Goal: Task Accomplishment & Management: Use online tool/utility

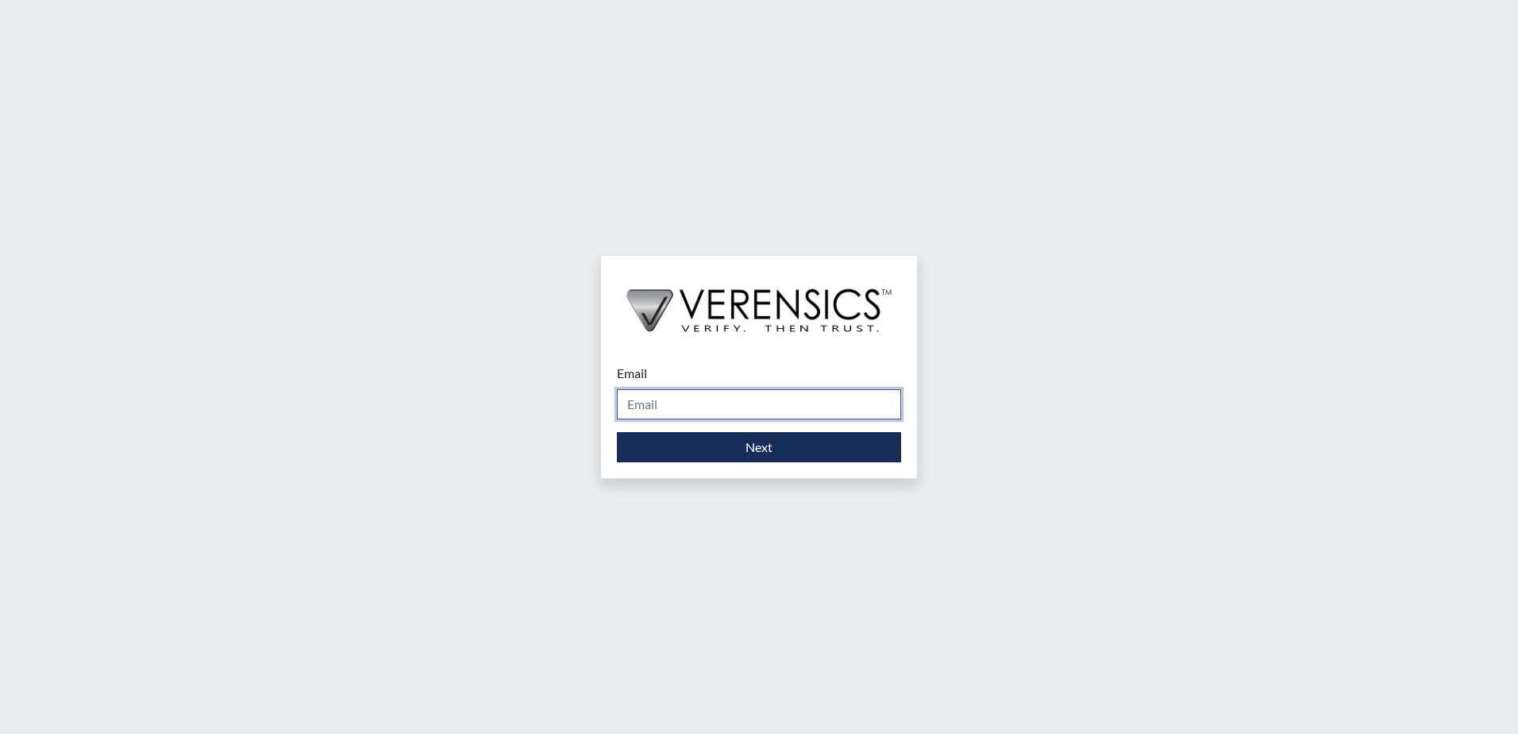
click at [673, 407] on input "Email" at bounding box center [759, 404] width 284 height 30
type input "[PERSON_NAME][EMAIL_ADDRESS][PERSON_NAME][DOMAIN_NAME]"
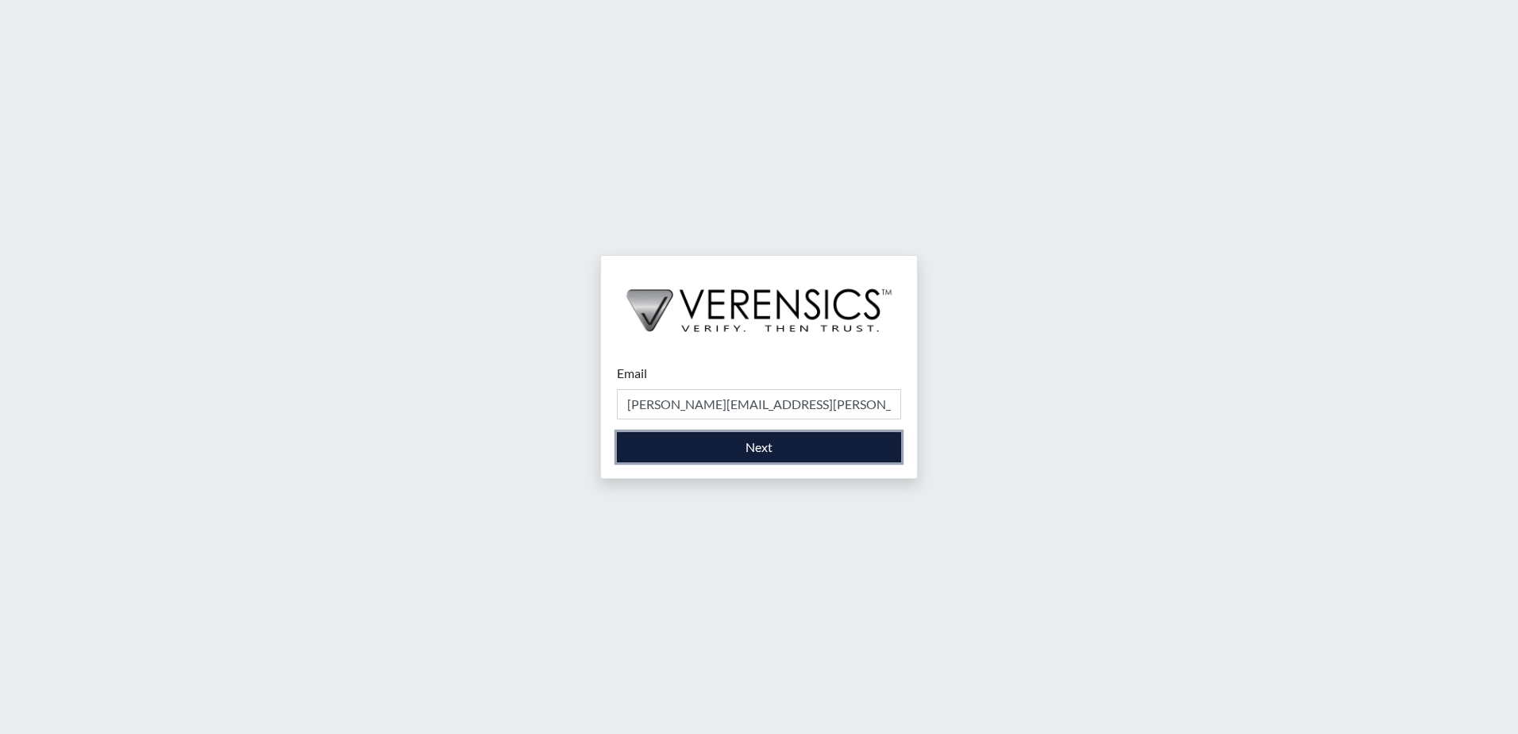
click at [734, 444] on button "Next" at bounding box center [759, 447] width 284 height 30
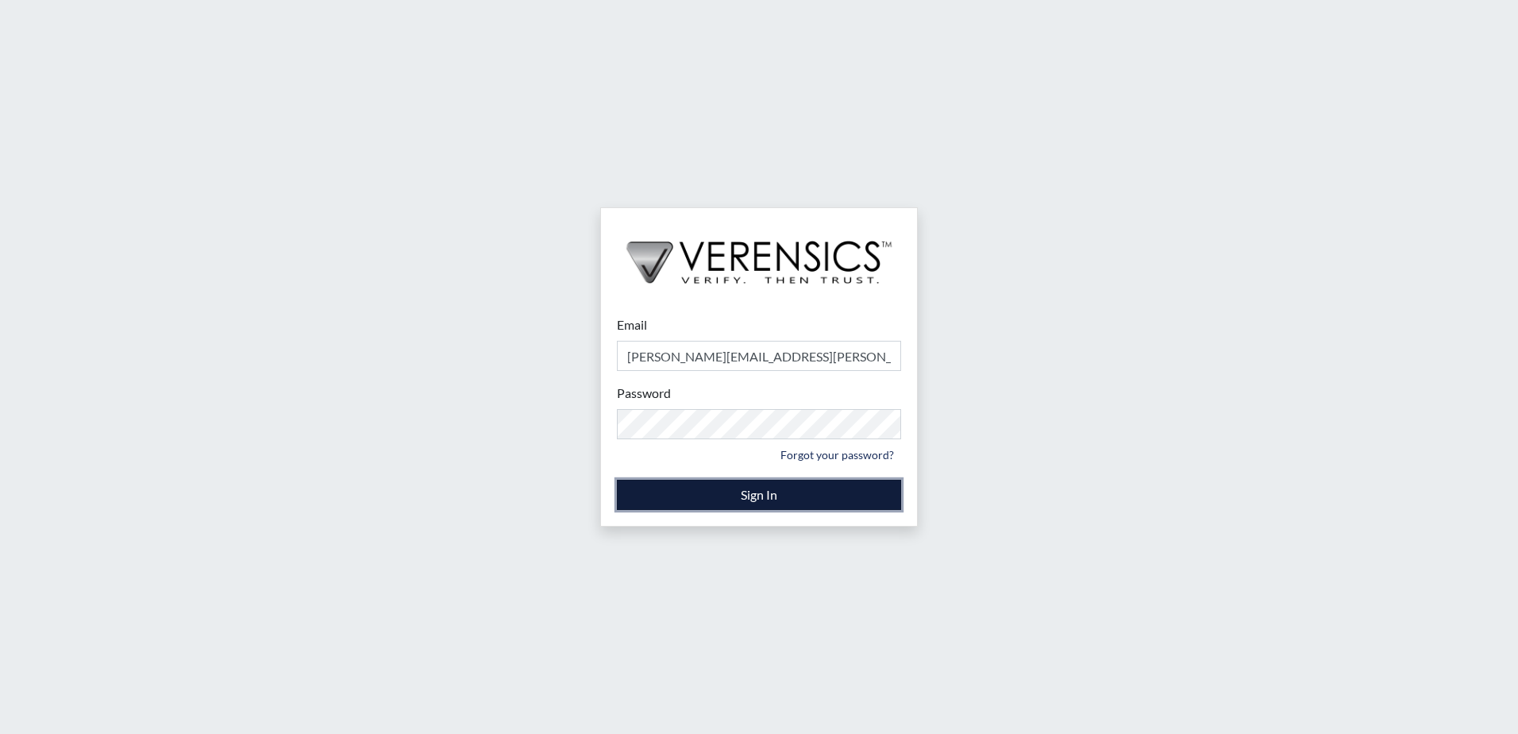
click at [757, 491] on button "Sign In" at bounding box center [759, 495] width 284 height 30
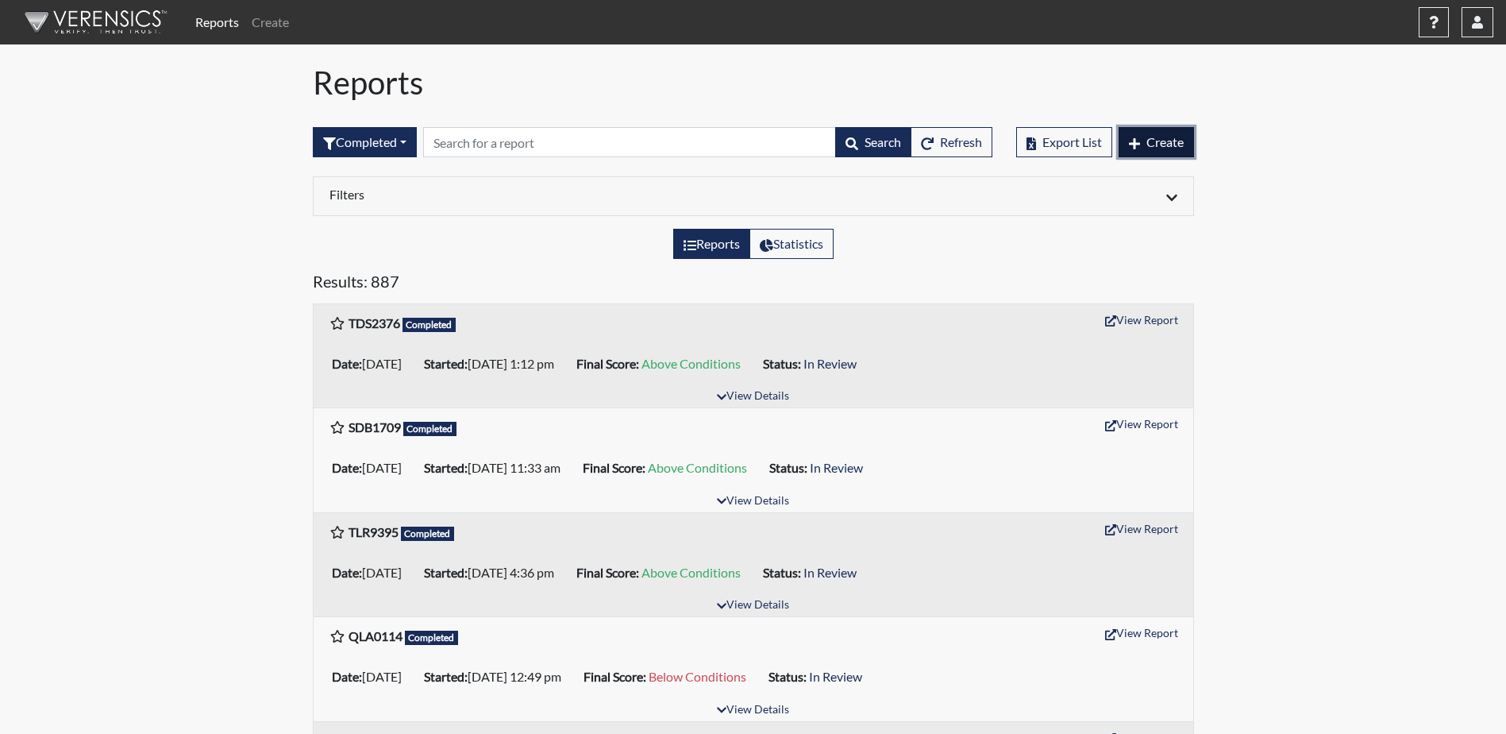
click at [1168, 141] on span "Create" at bounding box center [1165, 141] width 37 height 15
